Goal: Task Accomplishment & Management: Use online tool/utility

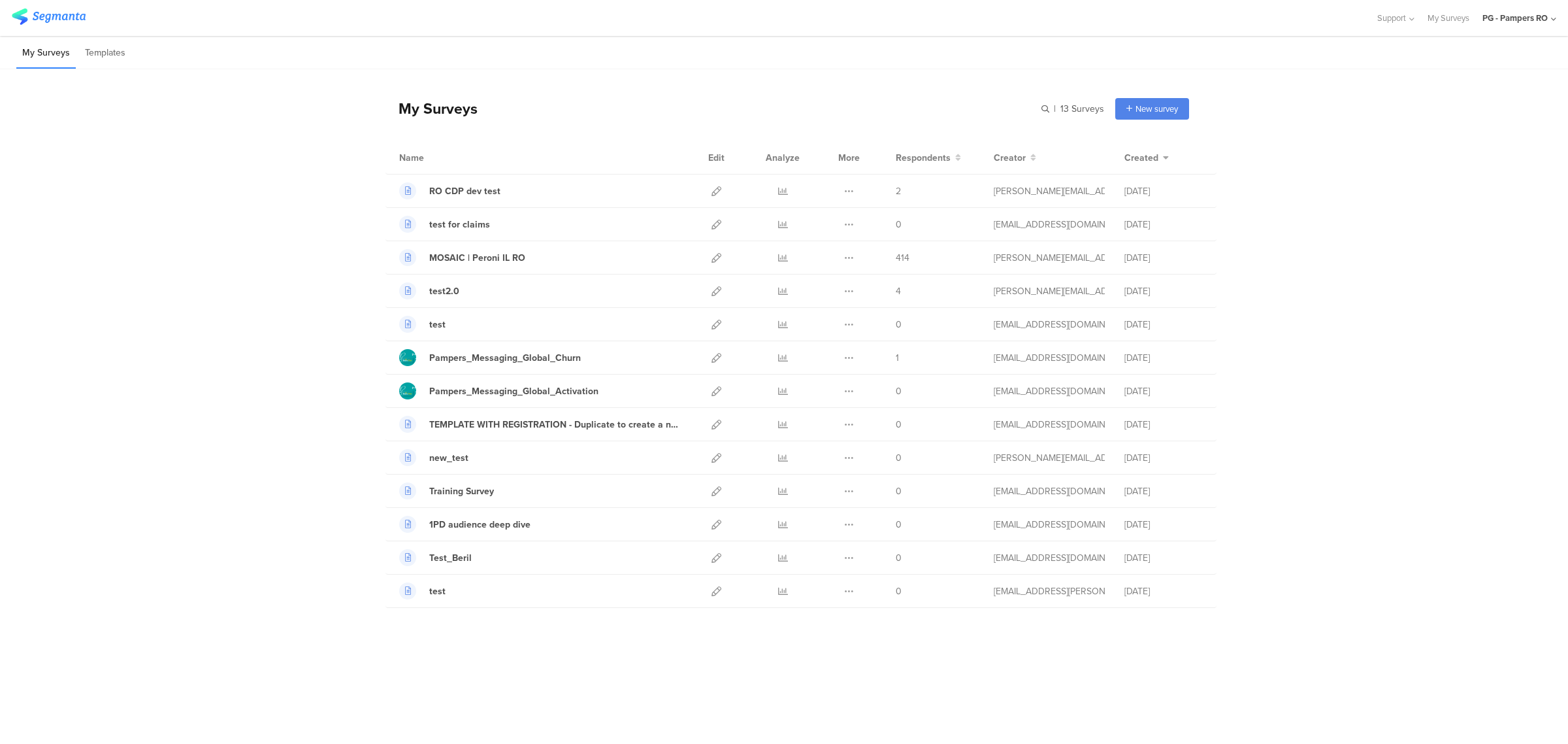
click at [1539, 24] on div "PG - Pampers RO" at bounding box center [1519, 18] width 74 height 36
click at [1469, 221] on span "PG - Pampers DE Janrain" at bounding box center [1450, 225] width 91 height 12
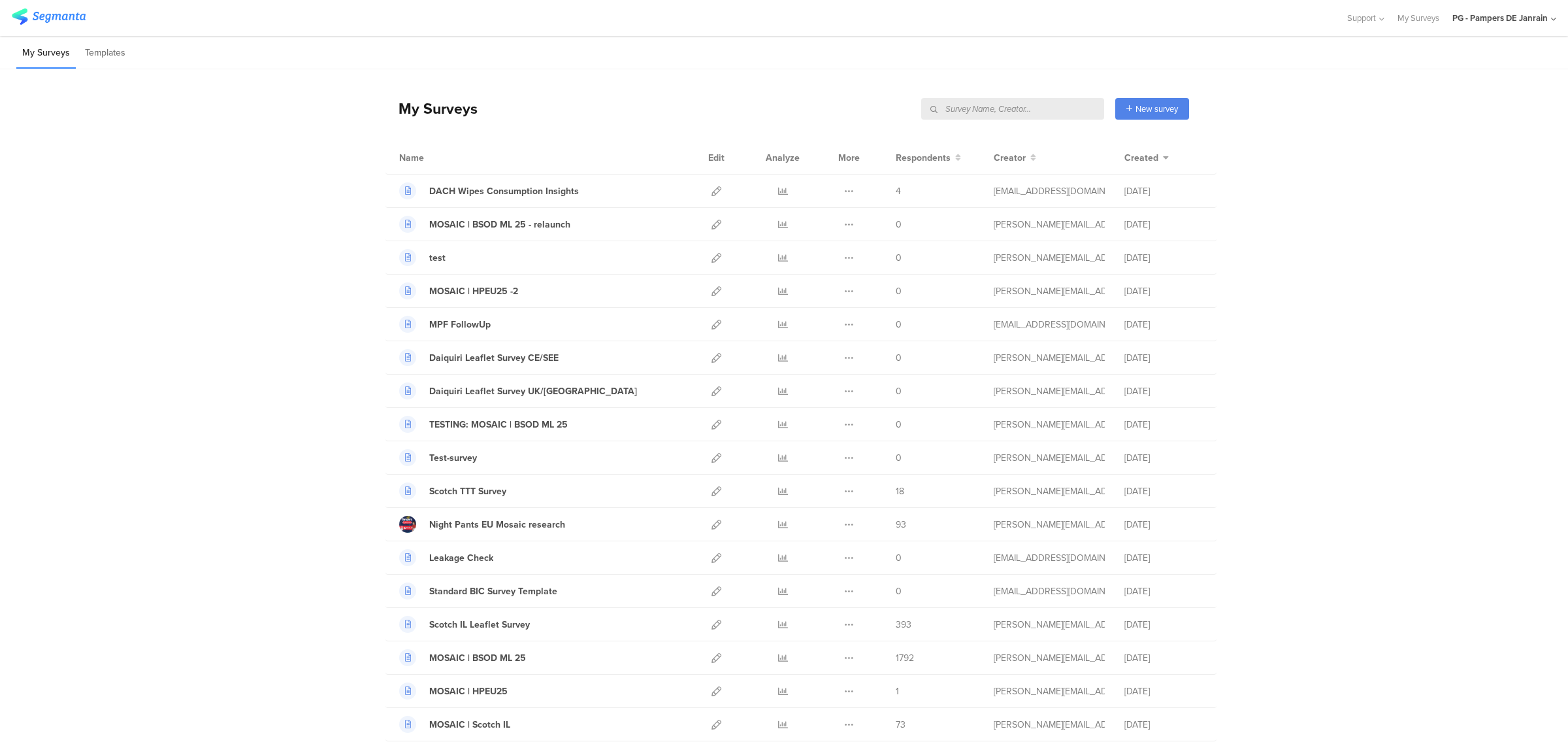
click at [1010, 111] on input "text" at bounding box center [1013, 109] width 183 height 22
type input "bsod"
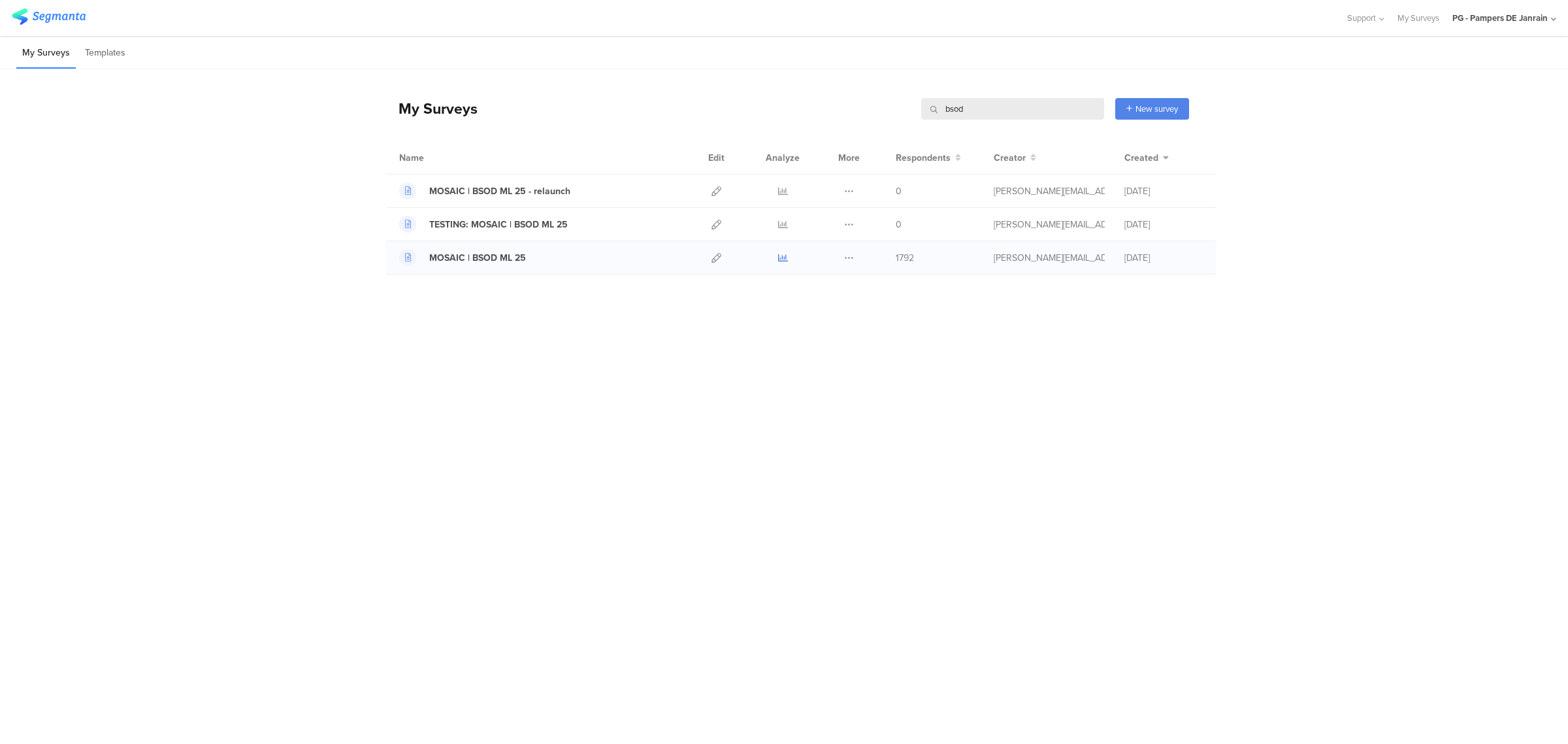
click at [786, 259] on icon at bounding box center [783, 258] width 10 height 10
drag, startPoint x: 1015, startPoint y: 109, endPoint x: 744, endPoint y: 102, distance: 271.1
click at [744, 102] on div "My Surveys bsod bsod New survey Start from scratch Choose from templates" at bounding box center [787, 109] width 803 height 52
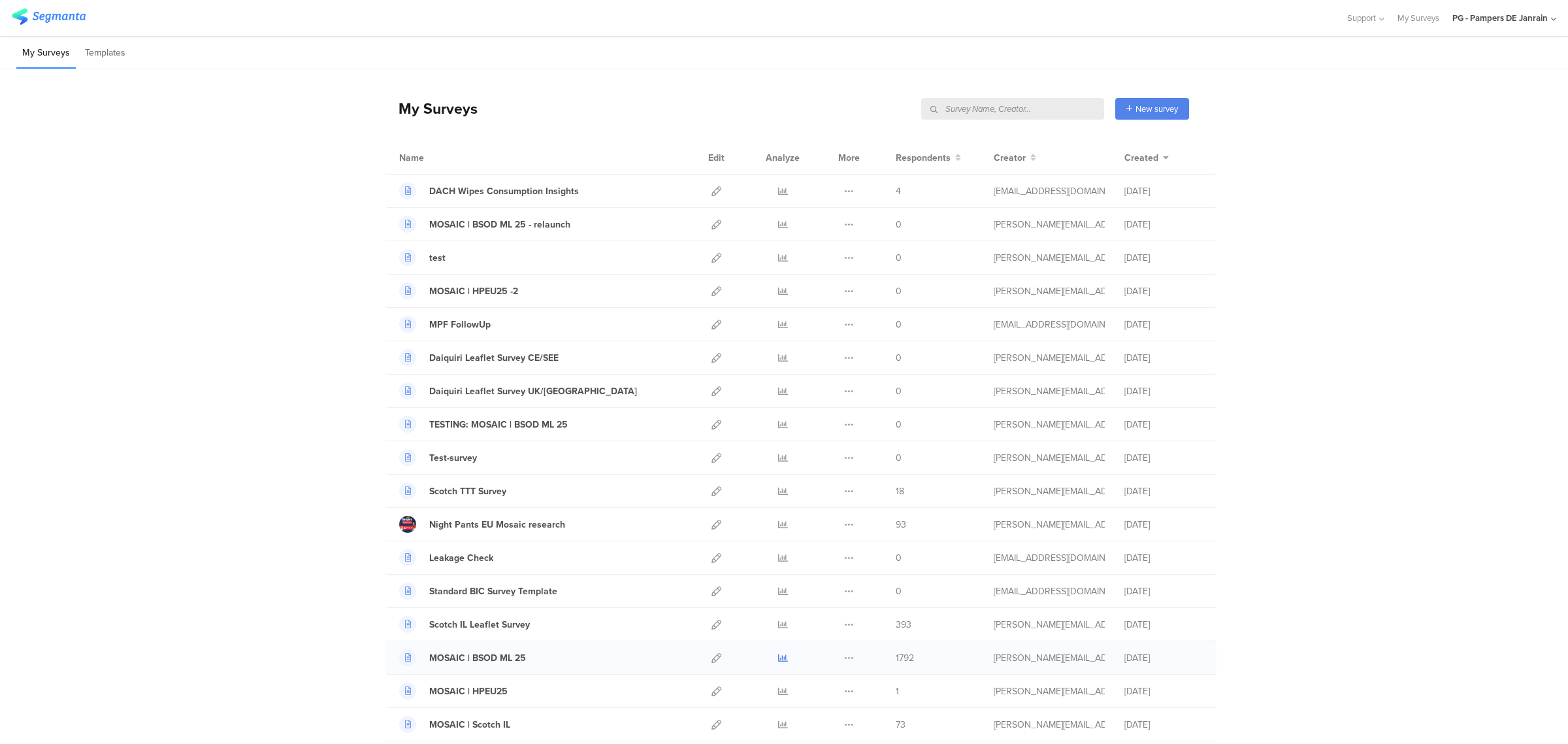
click at [778, 661] on icon at bounding box center [783, 658] width 10 height 10
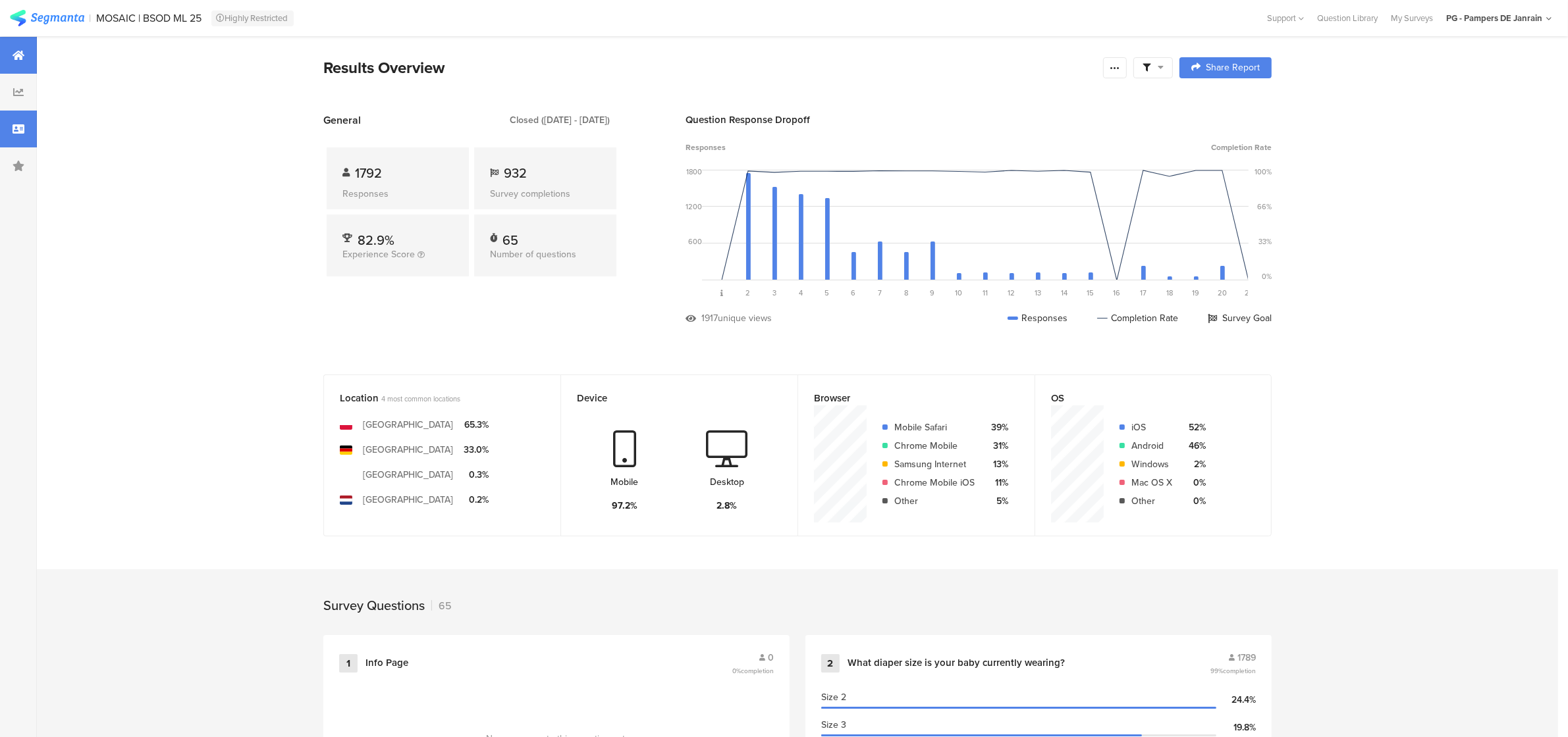
click at [10, 132] on div at bounding box center [18, 129] width 37 height 37
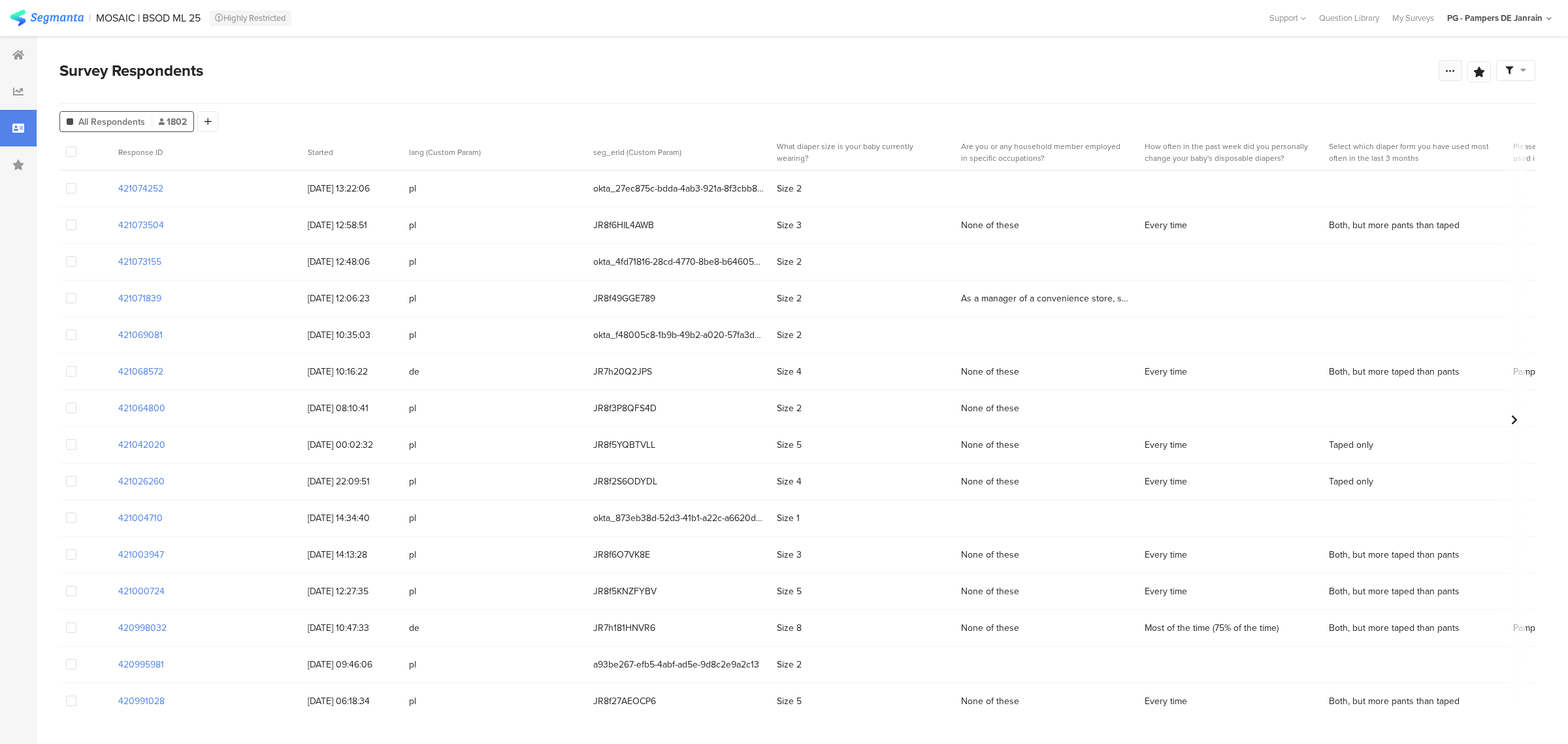
click at [1454, 73] on icon at bounding box center [1450, 70] width 11 height 11
click at [1297, 203] on span "Export Results" at bounding box center [1309, 203] width 59 height 14
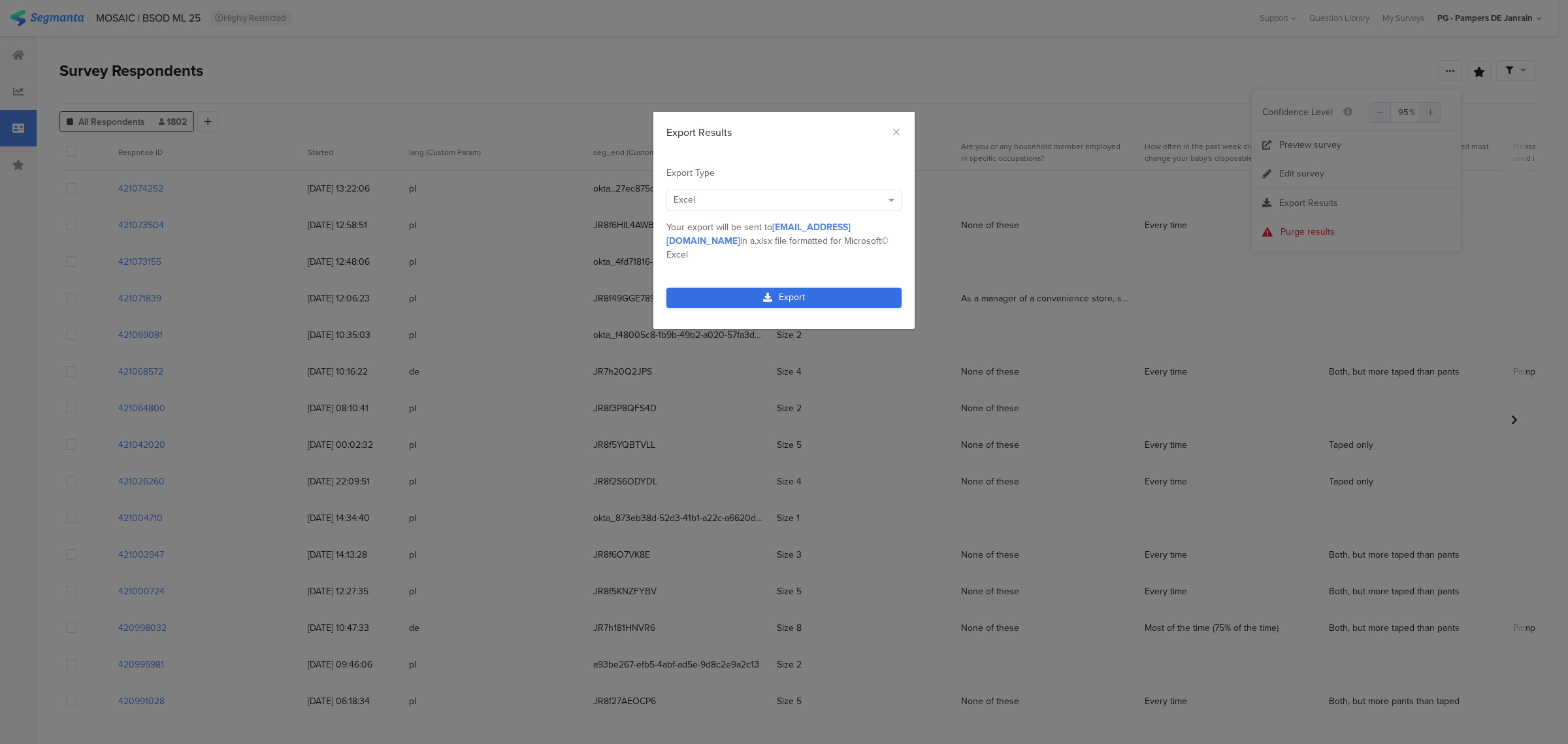
click at [763, 293] on icon "dialog" at bounding box center [767, 297] width 9 height 9
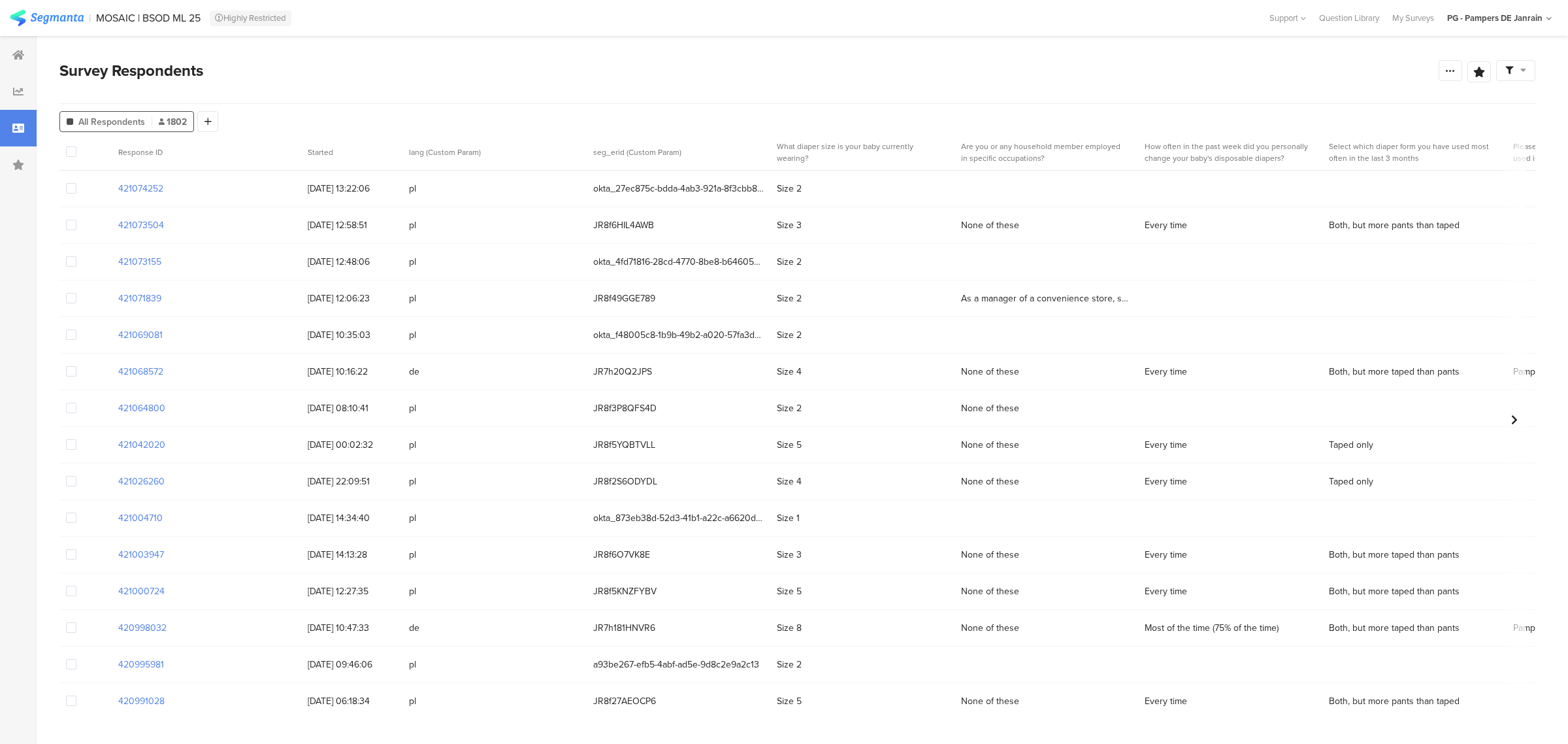
drag, startPoint x: 134, startPoint y: 702, endPoint x: 135, endPoint y: 710, distance: 8.1
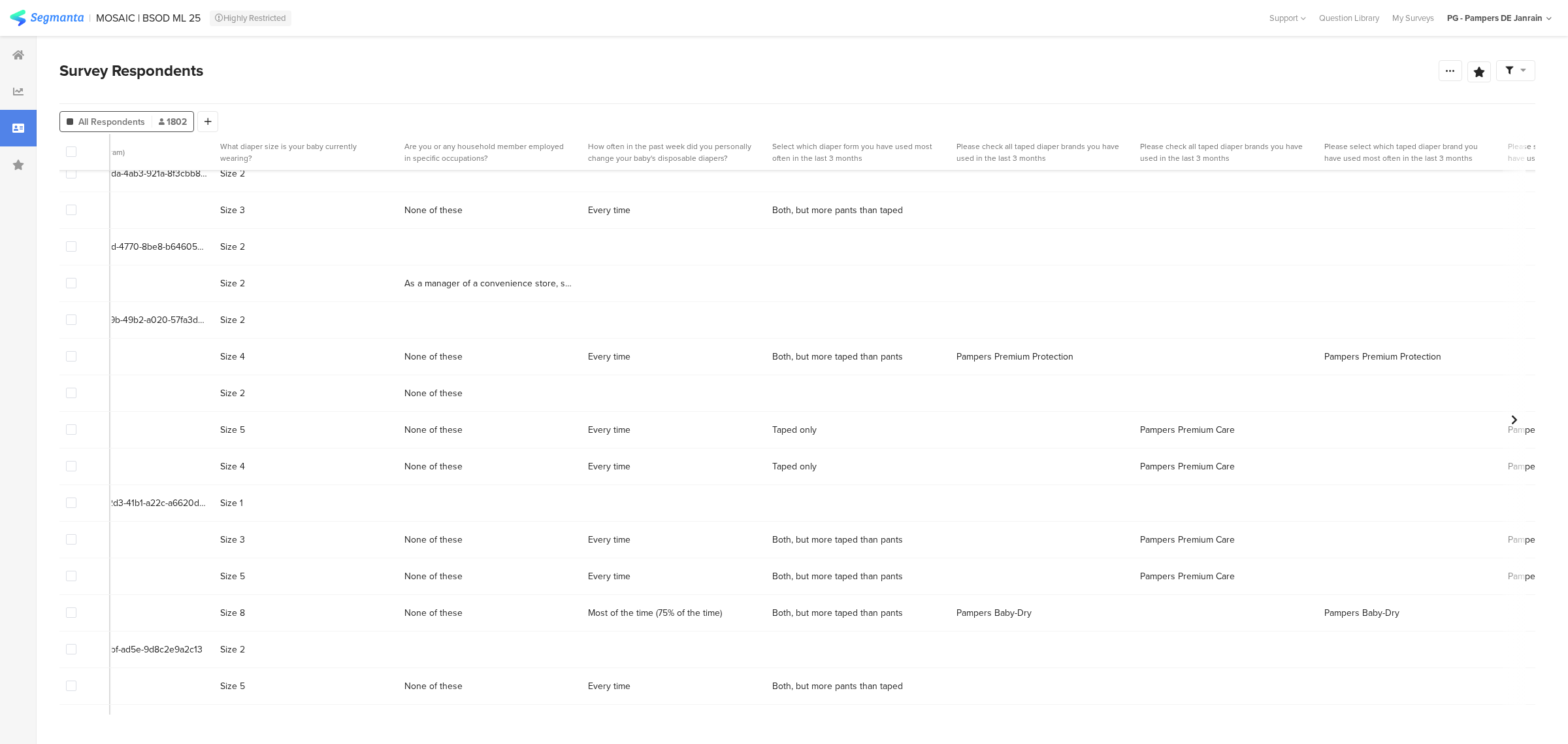
scroll to position [15, 0]
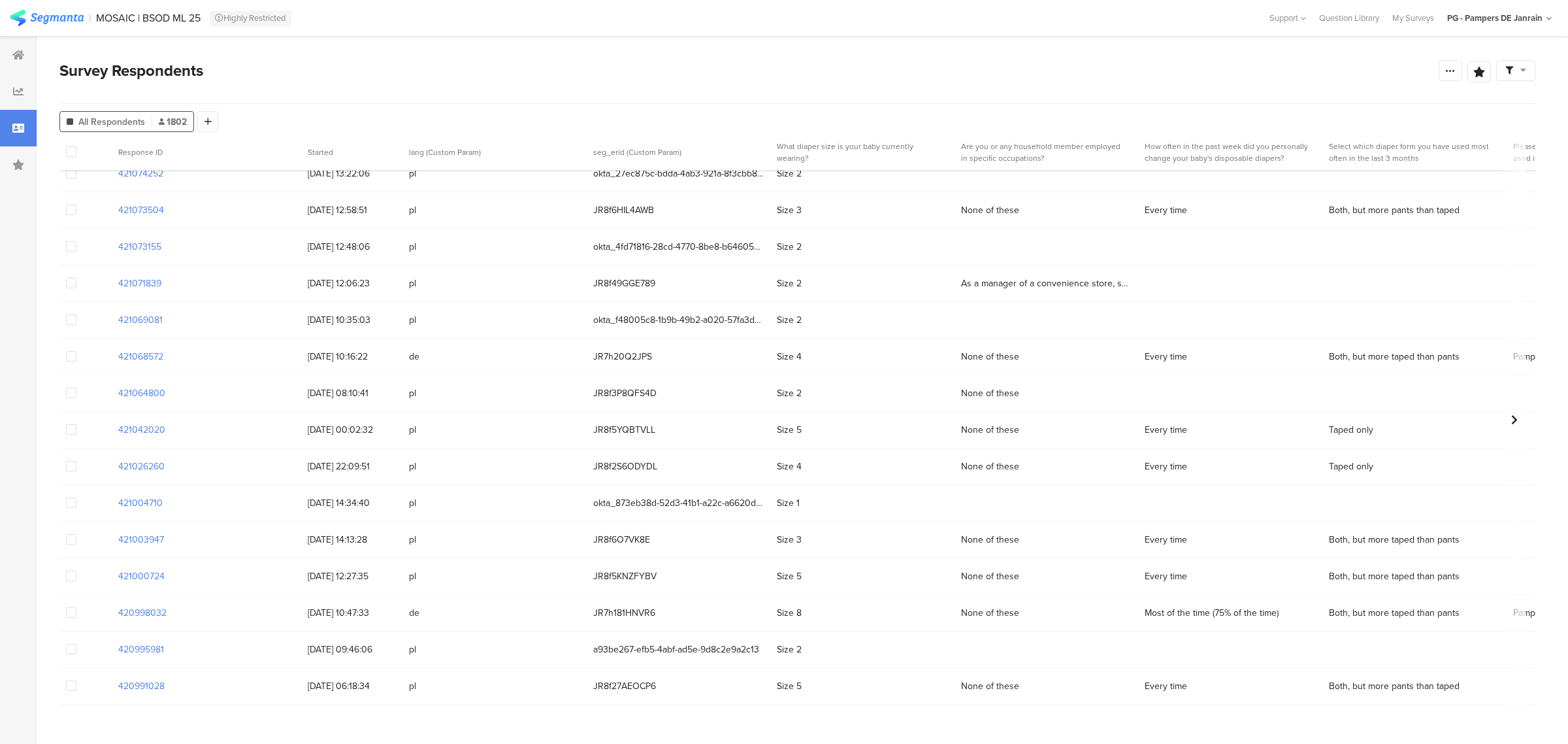
click at [4, 121] on div at bounding box center [18, 128] width 37 height 37
click at [22, 131] on icon at bounding box center [18, 128] width 11 height 11
